Goal: Use online tool/utility: Utilize a website feature to perform a specific function

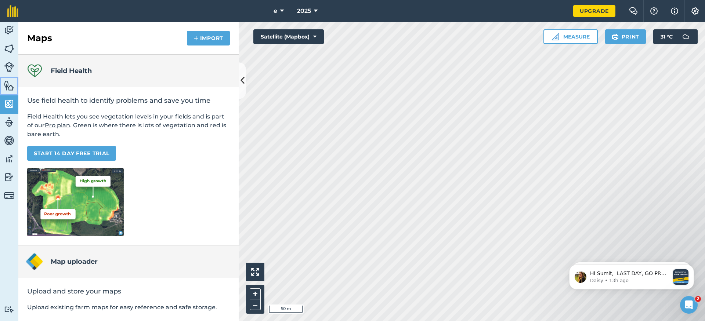
click at [6, 81] on img at bounding box center [9, 85] width 10 height 11
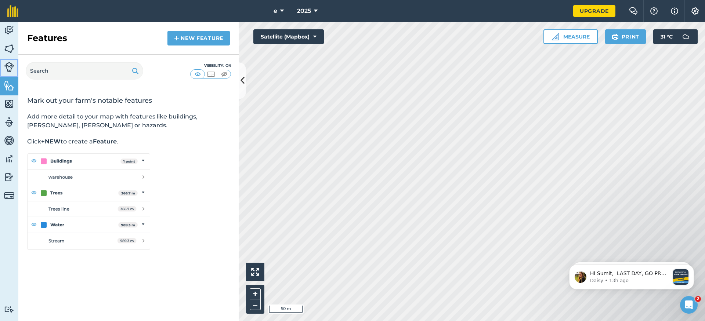
click at [8, 70] on img at bounding box center [9, 67] width 10 height 10
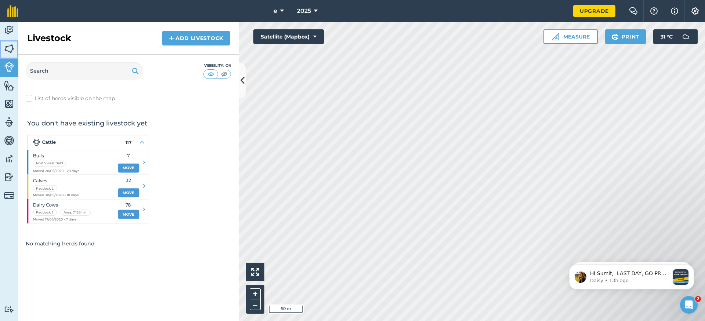
click at [11, 52] on img at bounding box center [9, 48] width 10 height 11
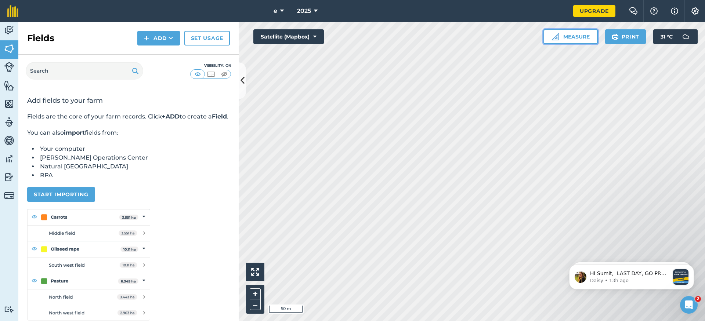
click at [567, 33] on button "Measure" at bounding box center [570, 36] width 54 height 15
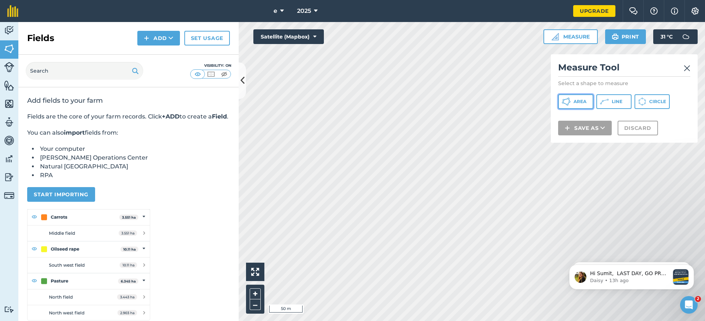
click at [586, 101] on span "Area" at bounding box center [579, 102] width 13 height 6
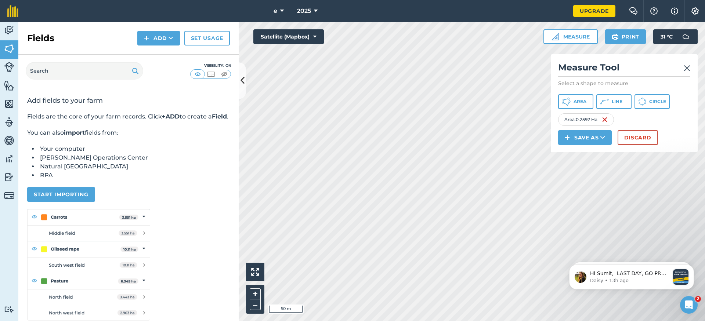
click at [686, 66] on img at bounding box center [686, 68] width 7 height 9
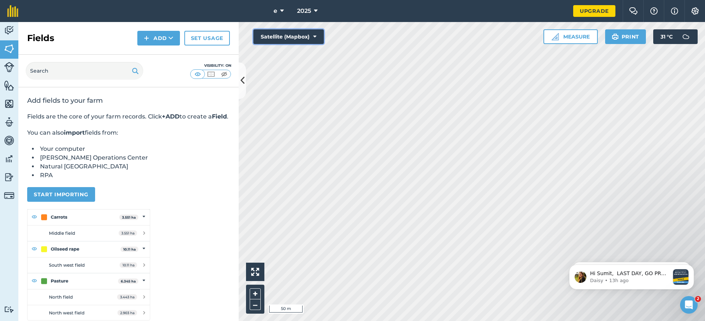
click at [310, 44] on button "Satellite (Mapbox)" at bounding box center [288, 36] width 70 height 15
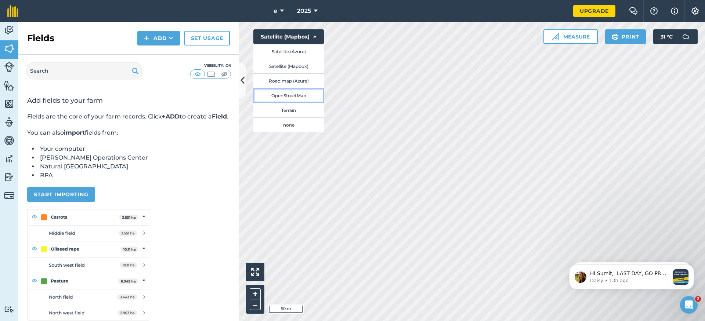
click at [305, 96] on button "OpenStreetMap" at bounding box center [288, 95] width 70 height 15
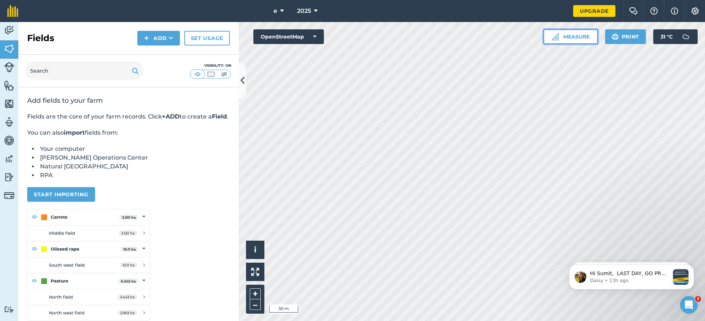
click at [584, 42] on button "Measure" at bounding box center [570, 36] width 54 height 15
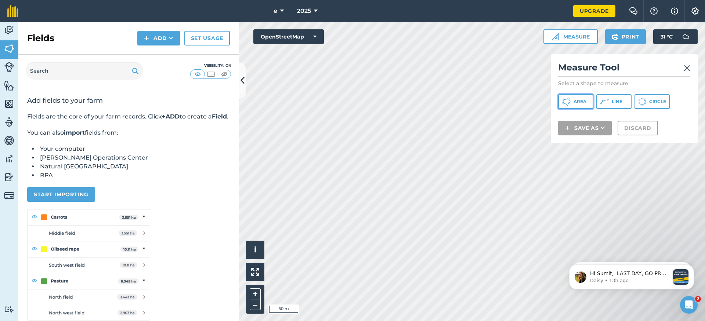
click at [575, 102] on span "Area" at bounding box center [579, 102] width 13 height 6
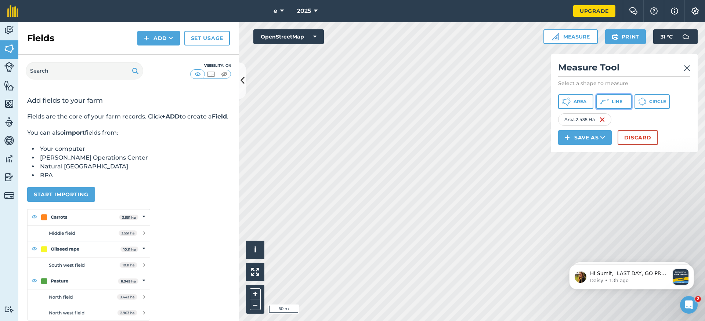
click at [570, 101] on icon at bounding box center [566, 101] width 9 height 9
click at [652, 98] on button "Circle" at bounding box center [651, 101] width 35 height 15
click at [604, 122] on img at bounding box center [605, 119] width 6 height 9
click at [598, 118] on div "Area : 1.237 Ha" at bounding box center [584, 119] width 52 height 12
click at [602, 117] on img at bounding box center [601, 119] width 6 height 9
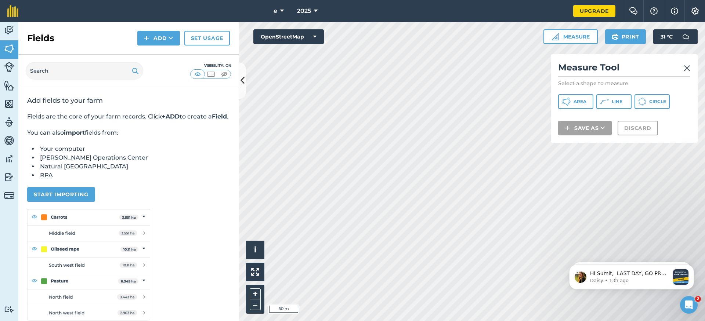
click at [692, 66] on div "Measure Tool Select a shape to measure Area Line Circle Save as Discard" at bounding box center [624, 98] width 147 height 88
click at [684, 69] on img at bounding box center [686, 68] width 7 height 9
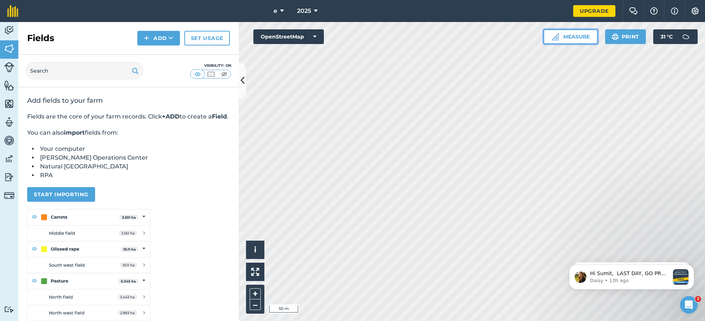
click at [579, 38] on button "Measure" at bounding box center [570, 36] width 54 height 15
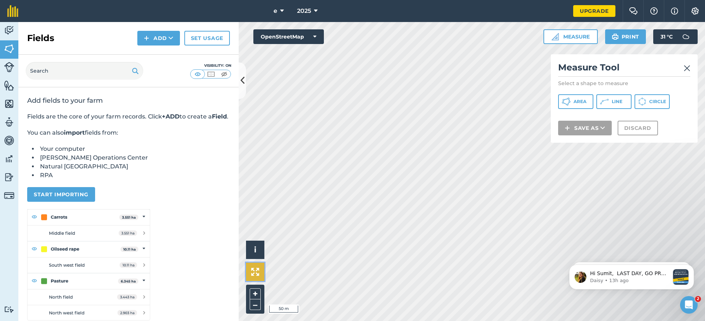
click at [255, 272] on img at bounding box center [255, 272] width 8 height 8
click at [9, 104] on img at bounding box center [9, 103] width 10 height 11
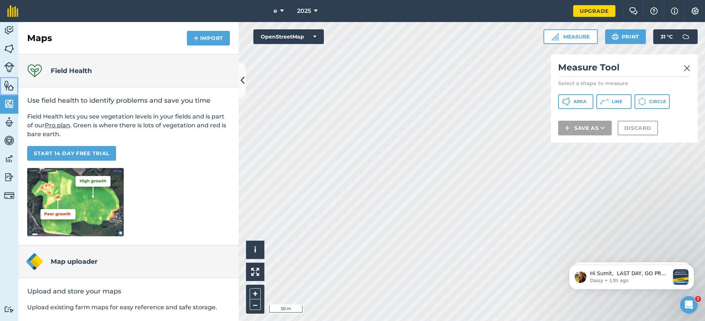
click at [8, 80] on img at bounding box center [9, 85] width 10 height 11
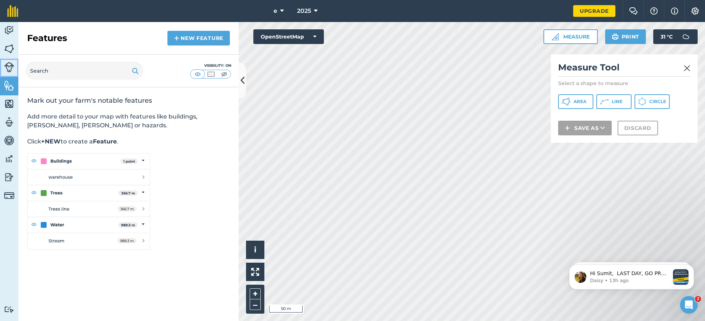
click at [12, 68] on img at bounding box center [9, 67] width 10 height 10
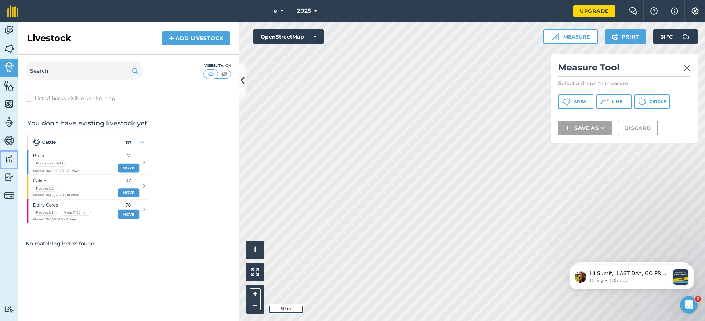
click at [6, 157] on img at bounding box center [9, 158] width 10 height 11
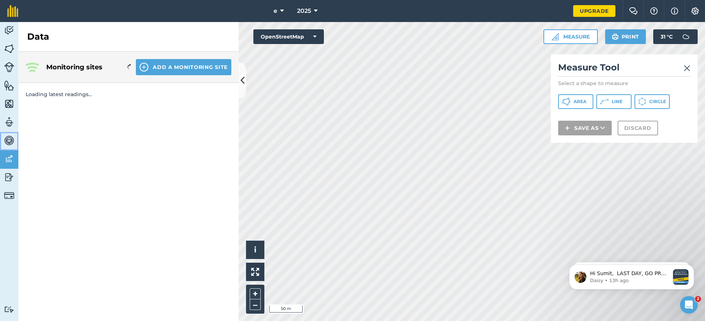
click at [5, 135] on img at bounding box center [9, 140] width 10 height 11
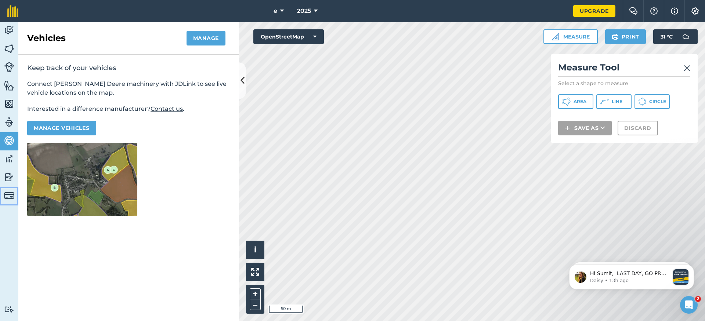
click at [1, 197] on link "Billing" at bounding box center [9, 196] width 18 height 18
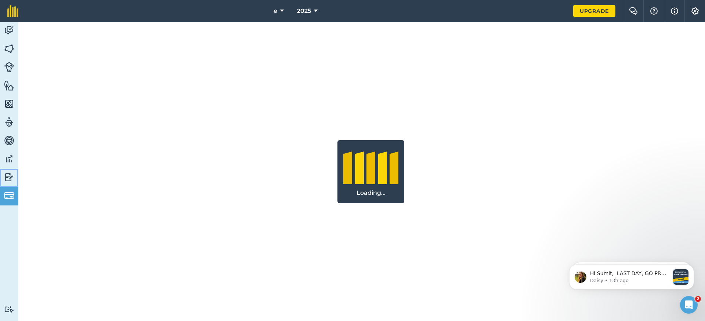
click at [5, 182] on img at bounding box center [9, 177] width 10 height 11
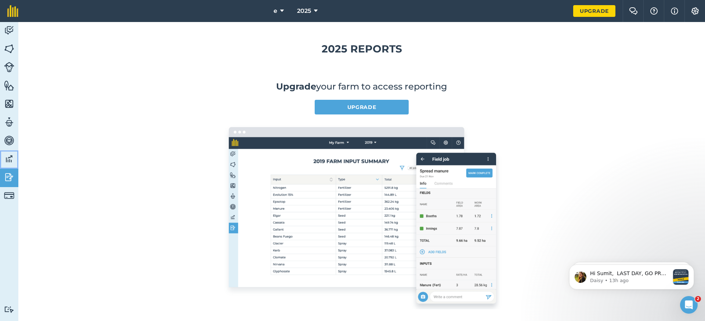
click at [4, 161] on link "Data" at bounding box center [9, 159] width 18 height 18
